Goal: Information Seeking & Learning: Understand process/instructions

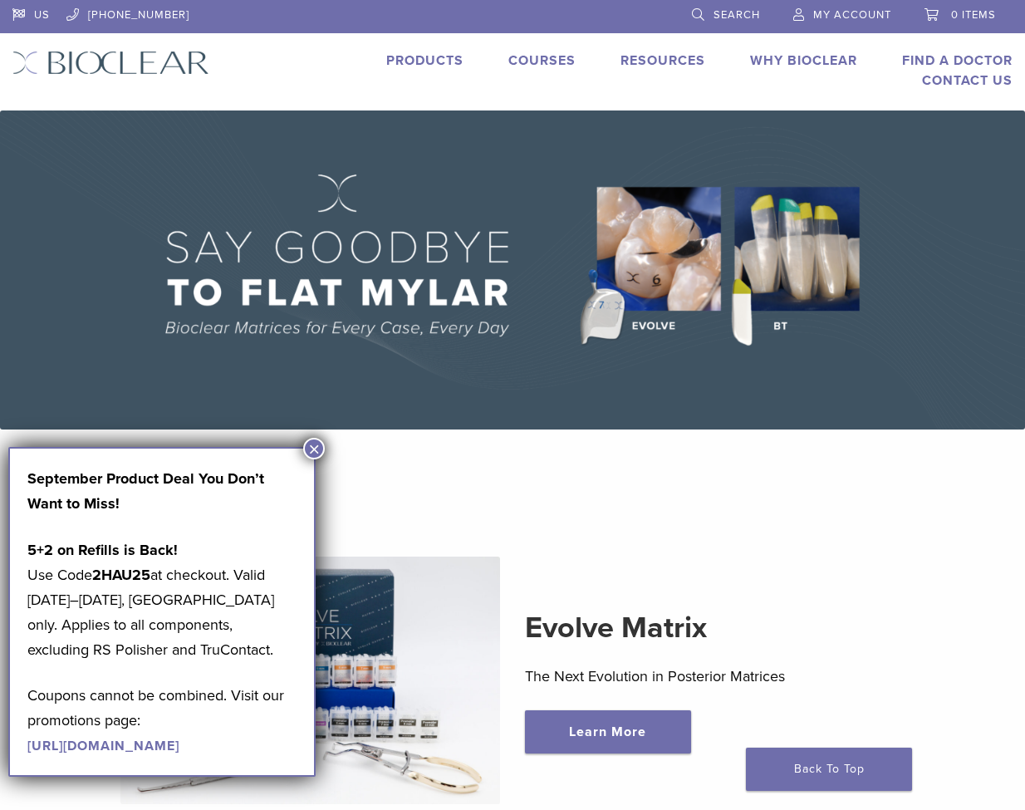
click at [315, 454] on button "×" at bounding box center [314, 449] width 22 height 22
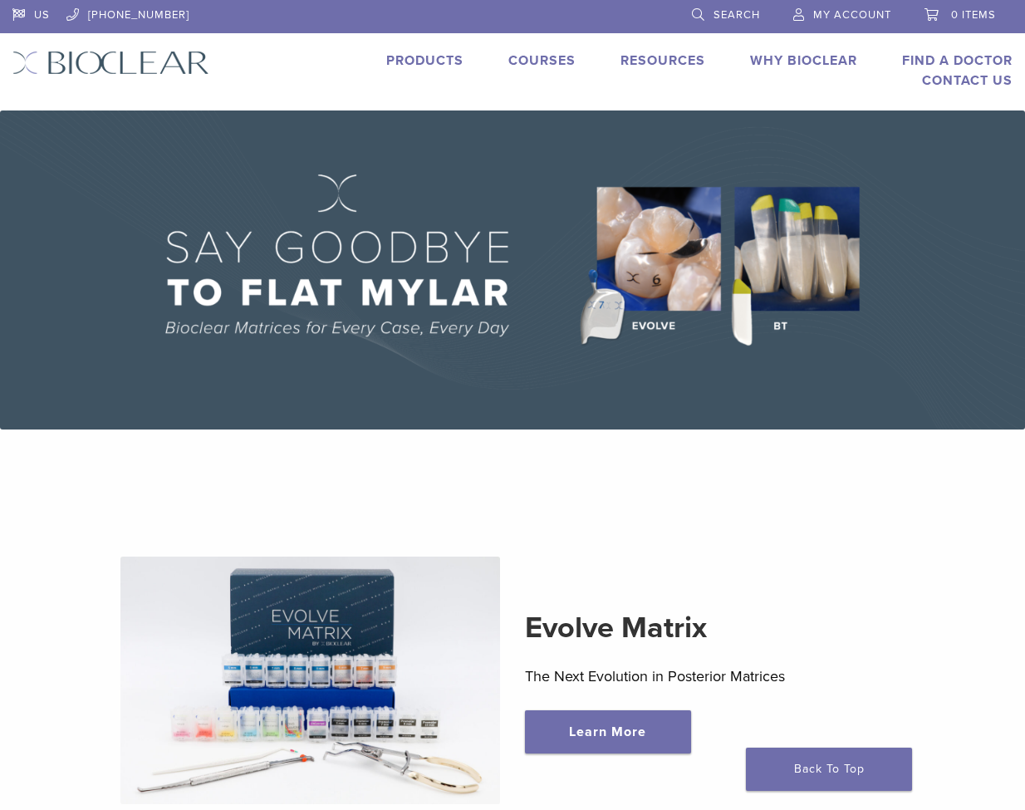
click at [425, 56] on link "Products" at bounding box center [424, 60] width 77 height 17
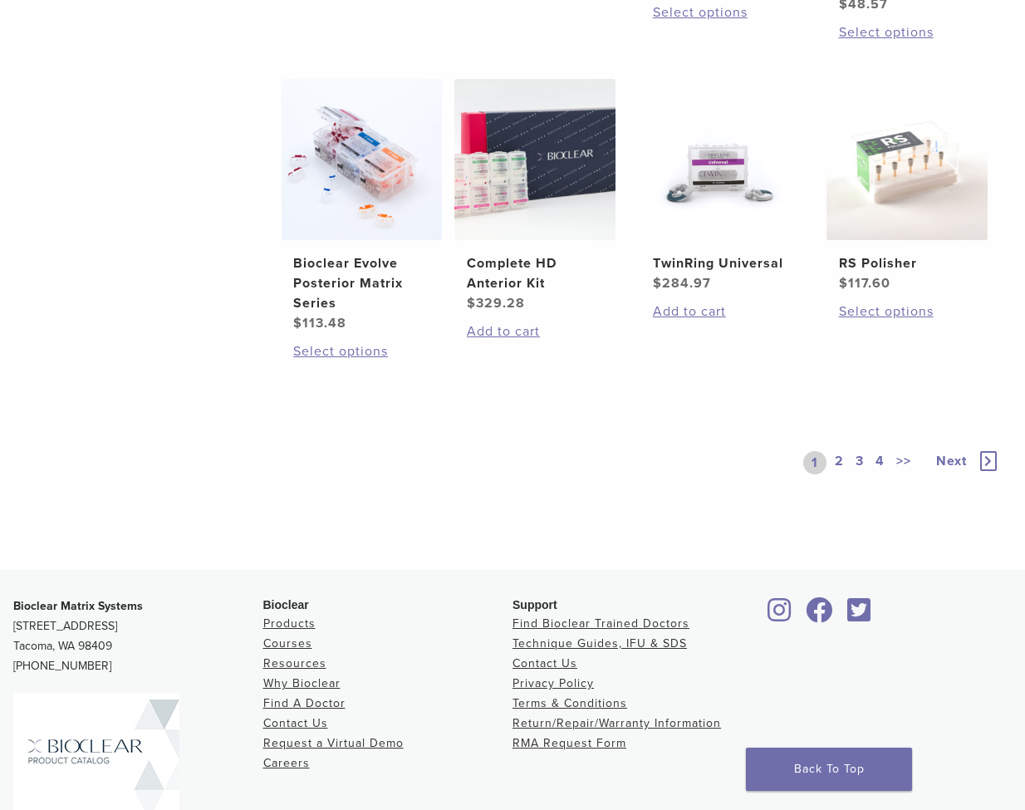
scroll to position [1352, 0]
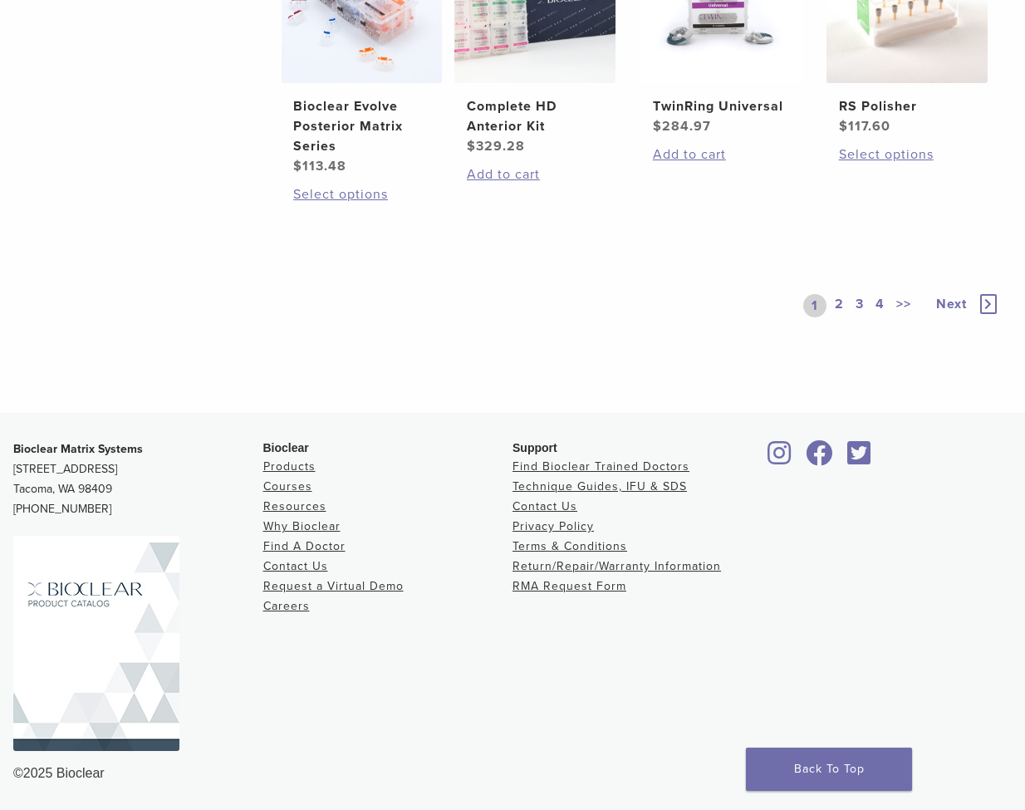
click at [836, 306] on link "2" at bounding box center [839, 305] width 16 height 23
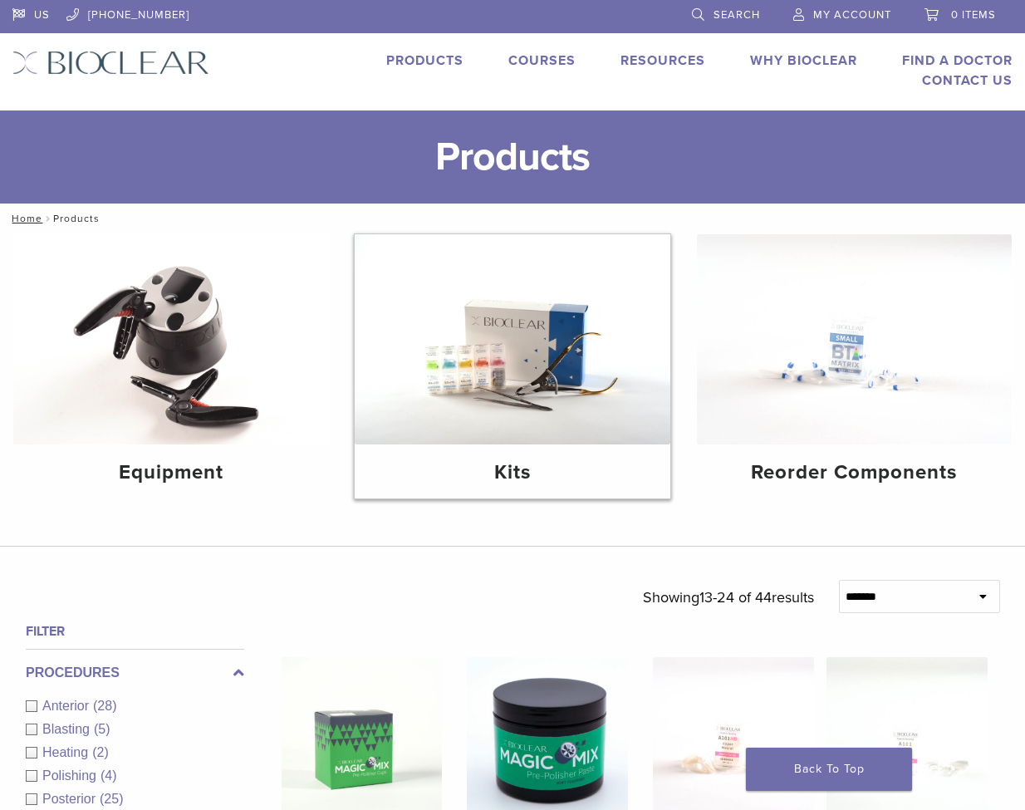
click at [493, 354] on img at bounding box center [512, 339] width 315 height 210
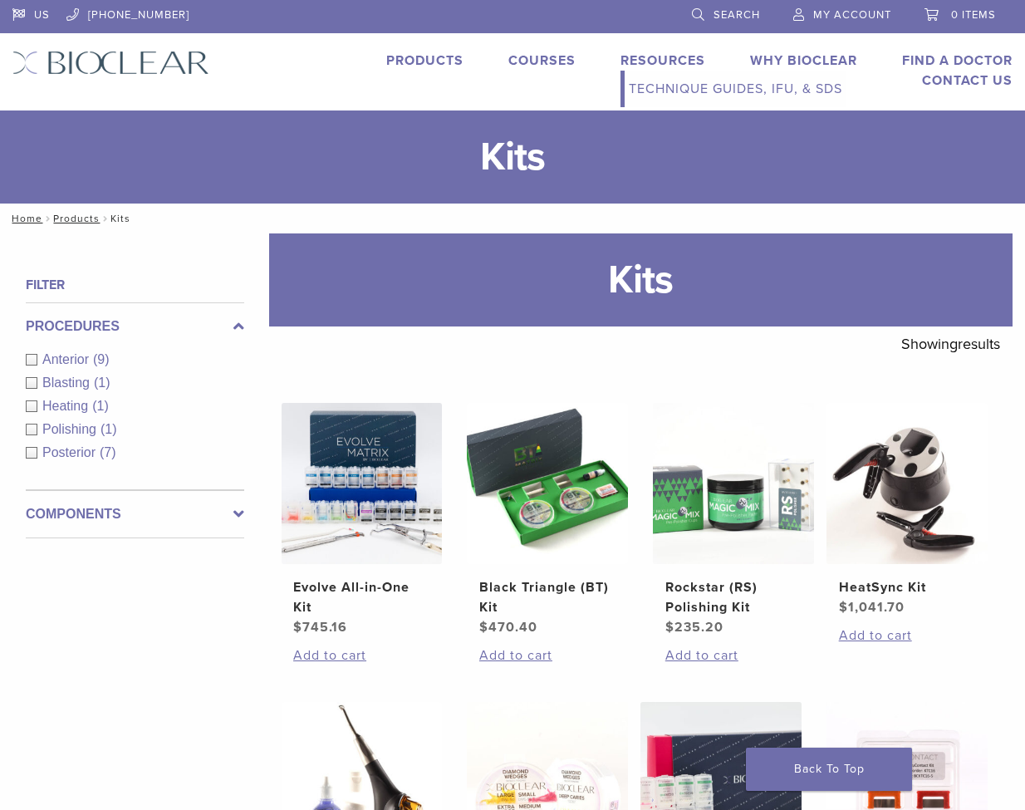
click at [651, 87] on link "Technique Guides, IFU, & SDS" at bounding box center [736, 89] width 222 height 37
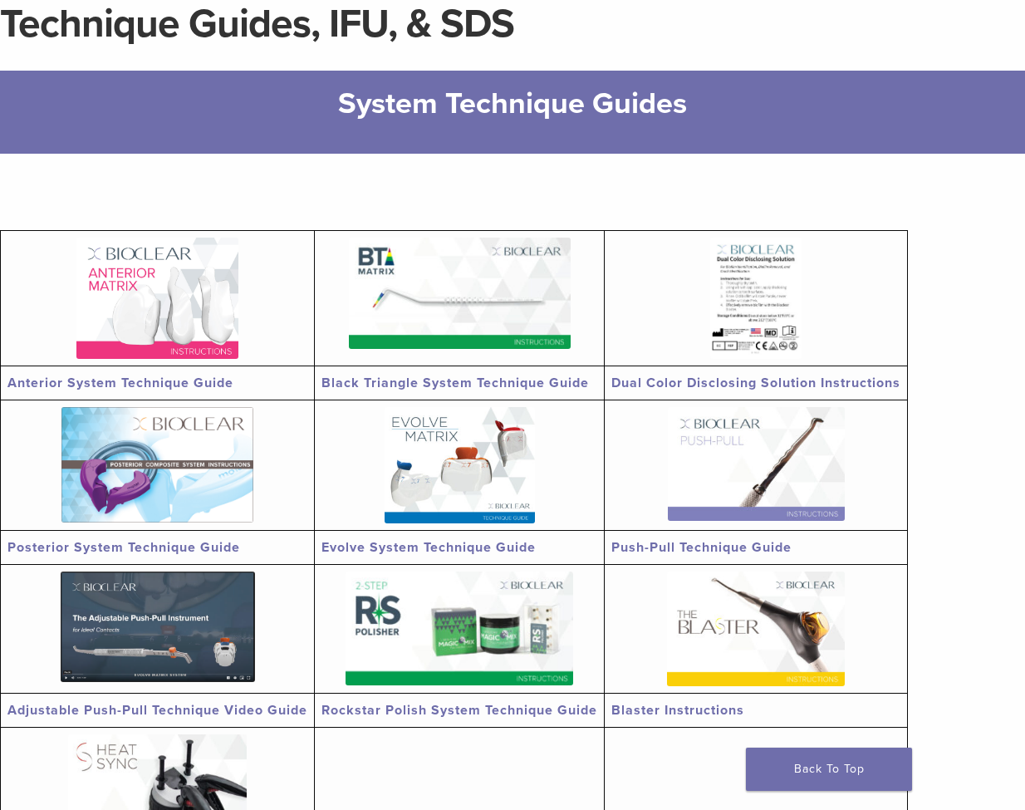
scroll to position [332, 0]
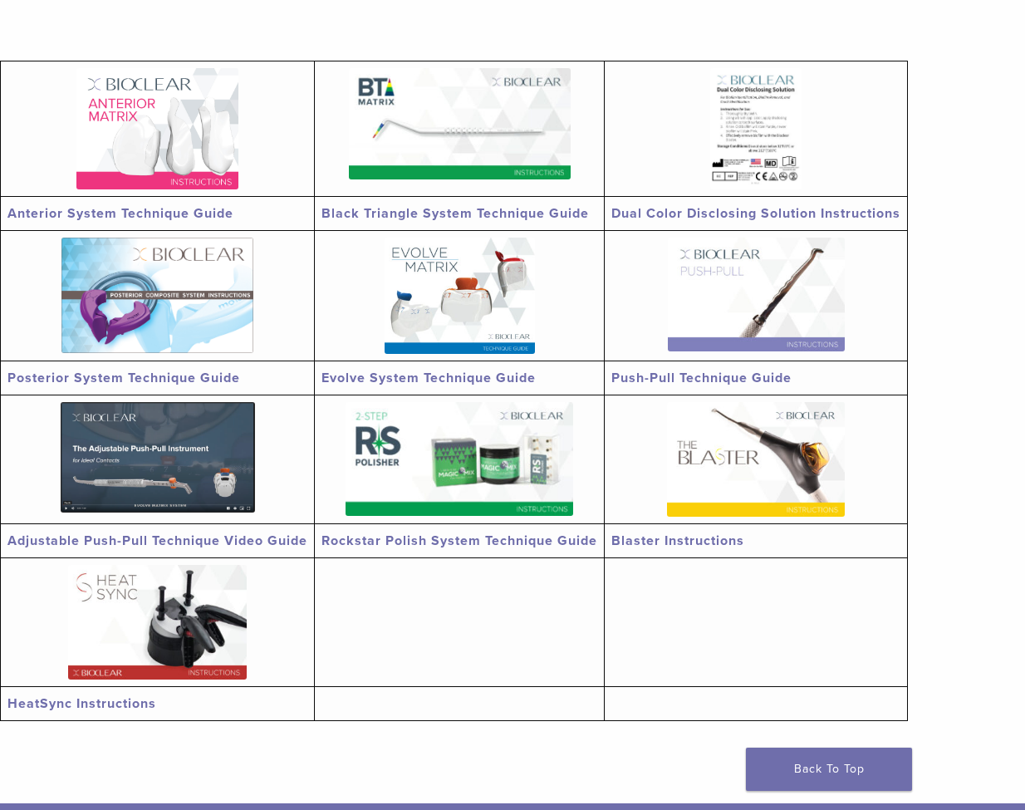
click at [164, 153] on img at bounding box center [157, 128] width 162 height 121
